Goal: Information Seeking & Learning: Learn about a topic

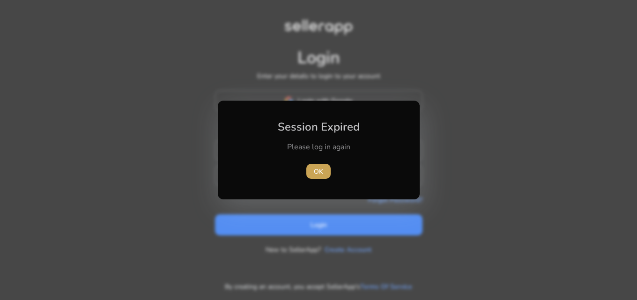
click at [328, 172] on span "button" at bounding box center [318, 171] width 24 height 22
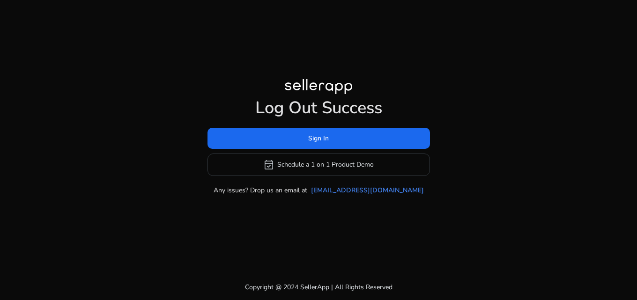
click at [293, 104] on h1 "Log Out Success" at bounding box center [319, 108] width 223 height 20
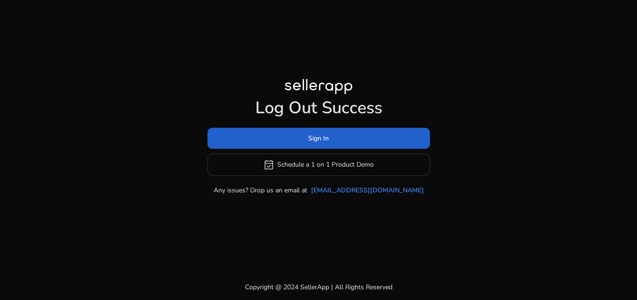
click at [296, 143] on span at bounding box center [319, 138] width 223 height 22
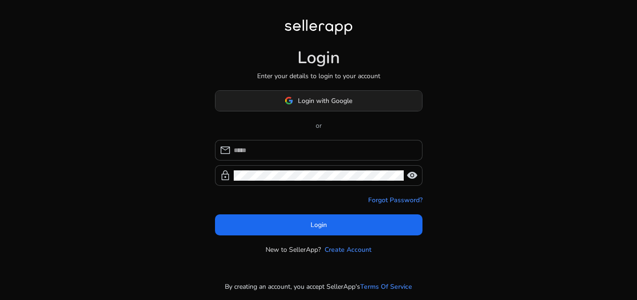
click at [295, 97] on span "Login with Google" at bounding box center [318, 101] width 67 height 10
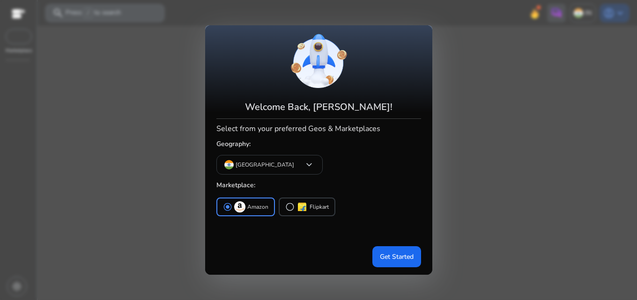
click at [96, 14] on div at bounding box center [318, 150] width 637 height 300
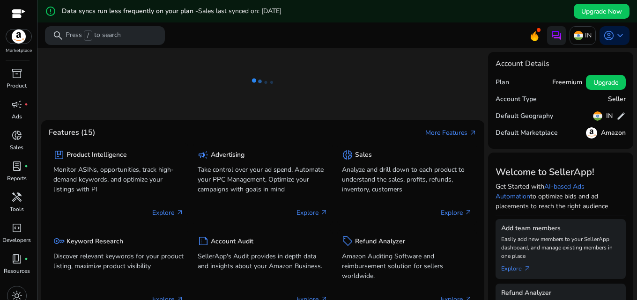
click at [124, 18] on div "error_outline Data syncs run less frequently on your plan - Sales last synced o…" at bounding box center [163, 11] width 237 height 14
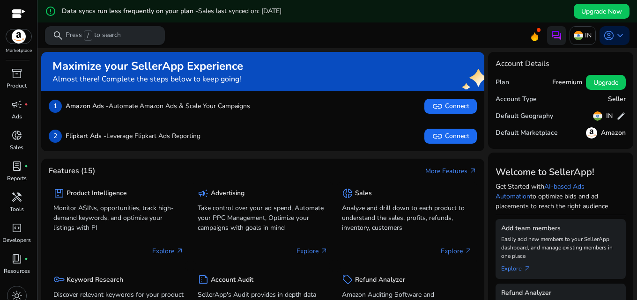
click at [125, 37] on div "search Press / to search" at bounding box center [105, 35] width 120 height 19
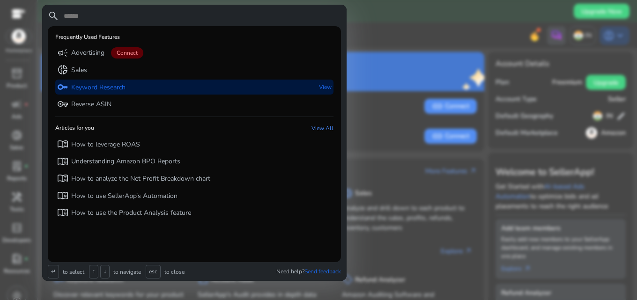
click at [123, 90] on p "Keyword Research" at bounding box center [98, 87] width 54 height 9
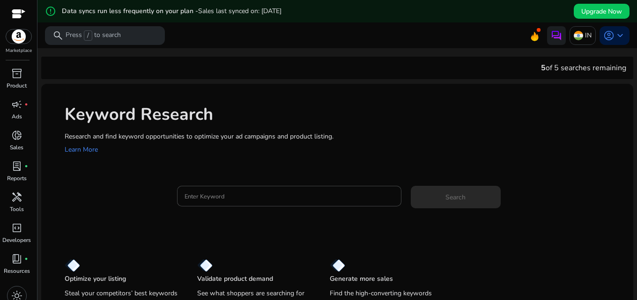
click at [220, 156] on div "Keyword Research Research and find keyword opportunities to optimize your [PERS…" at bounding box center [337, 129] width 592 height 90
click at [220, 187] on div at bounding box center [289, 196] width 209 height 21
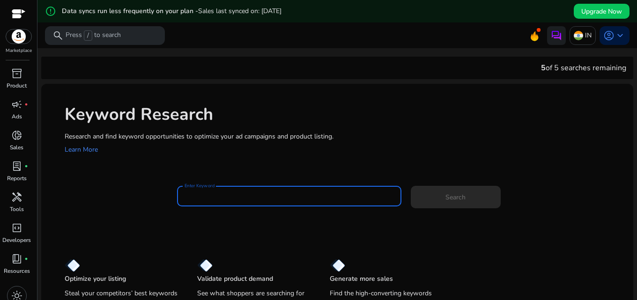
paste input "**********"
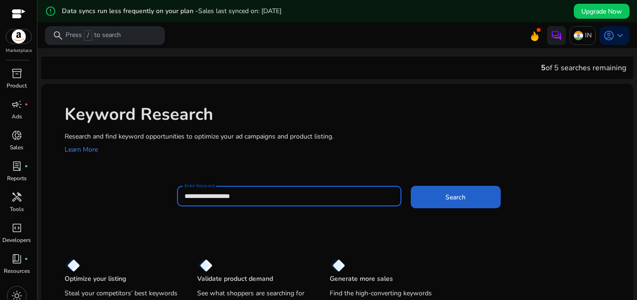
type input "**********"
click at [457, 204] on span at bounding box center [456, 197] width 90 height 22
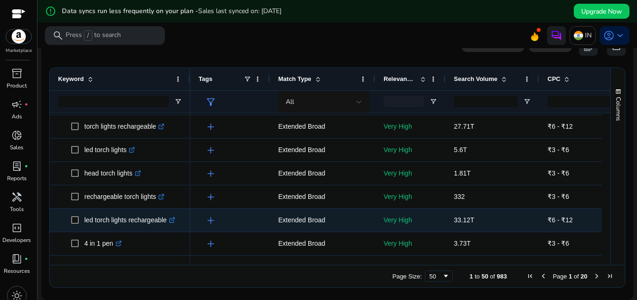
scroll to position [94, 0]
